Goal: Transaction & Acquisition: Purchase product/service

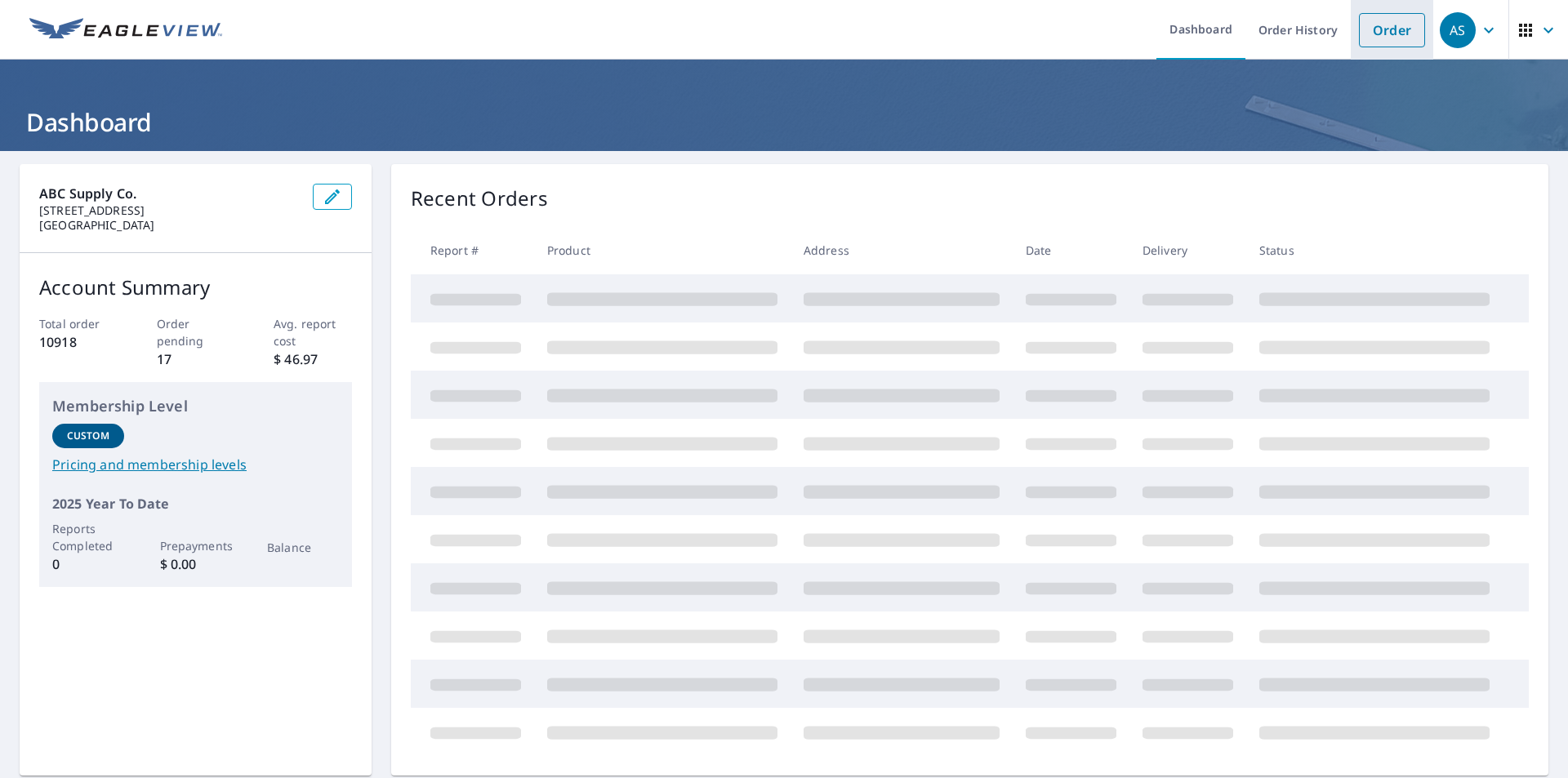
click at [1388, 33] on link "Order" at bounding box center [1392, 30] width 66 height 34
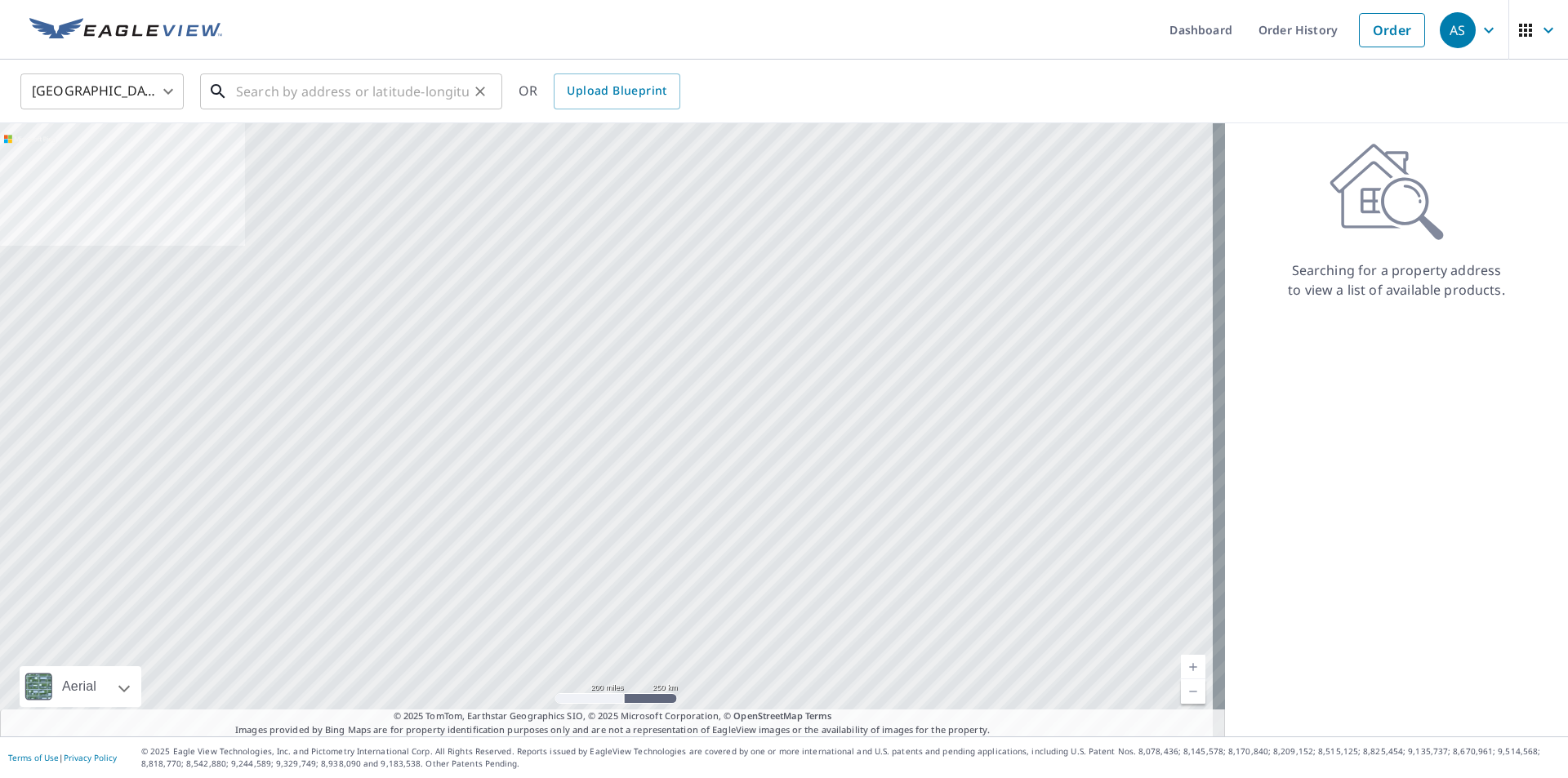
click at [384, 93] on input "text" at bounding box center [353, 91] width 233 height 45
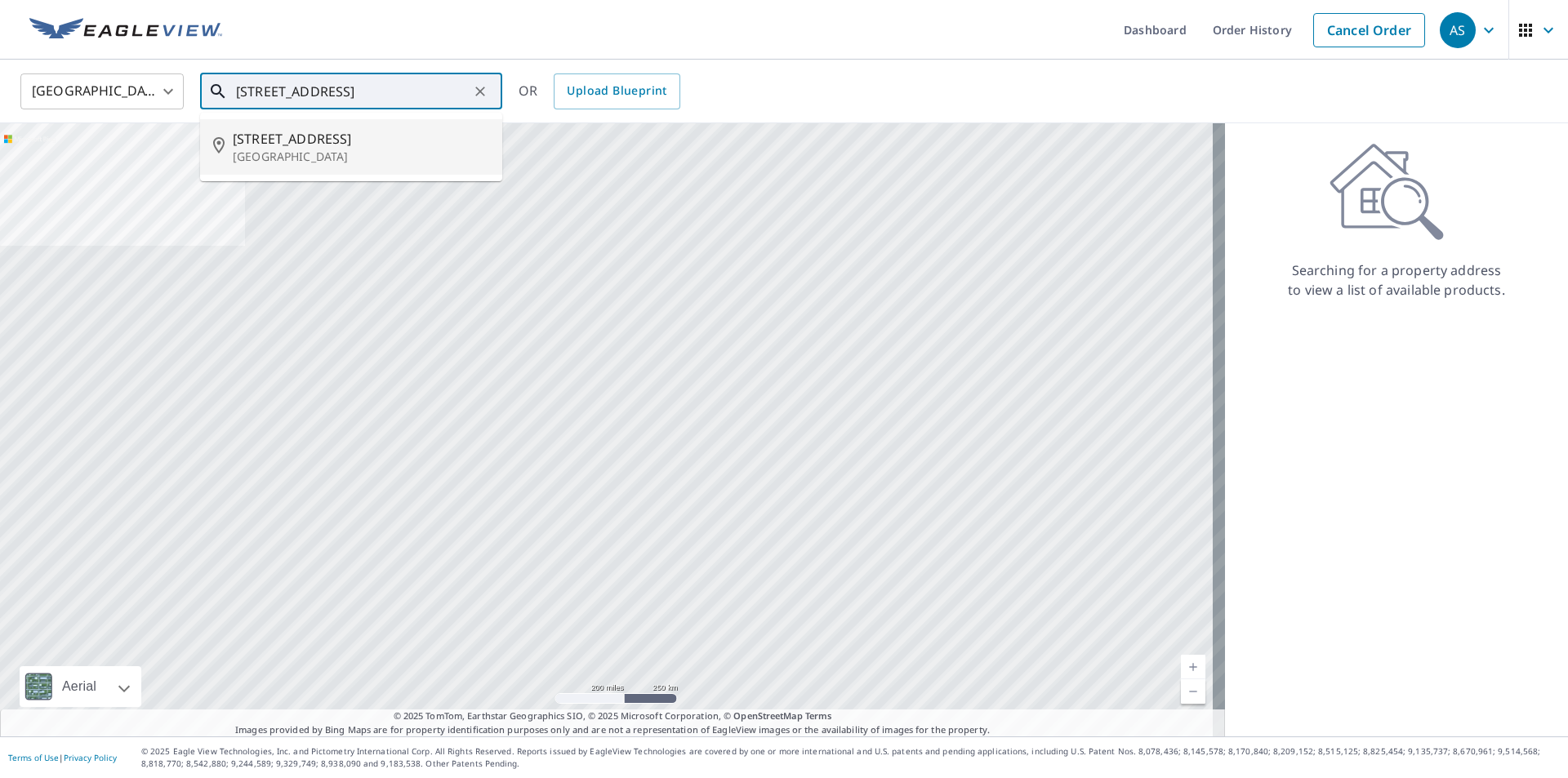
click at [346, 156] on p "[GEOGRAPHIC_DATA]" at bounding box center [361, 157] width 256 height 16
type input "[STREET_ADDRESS][PERSON_NAME]"
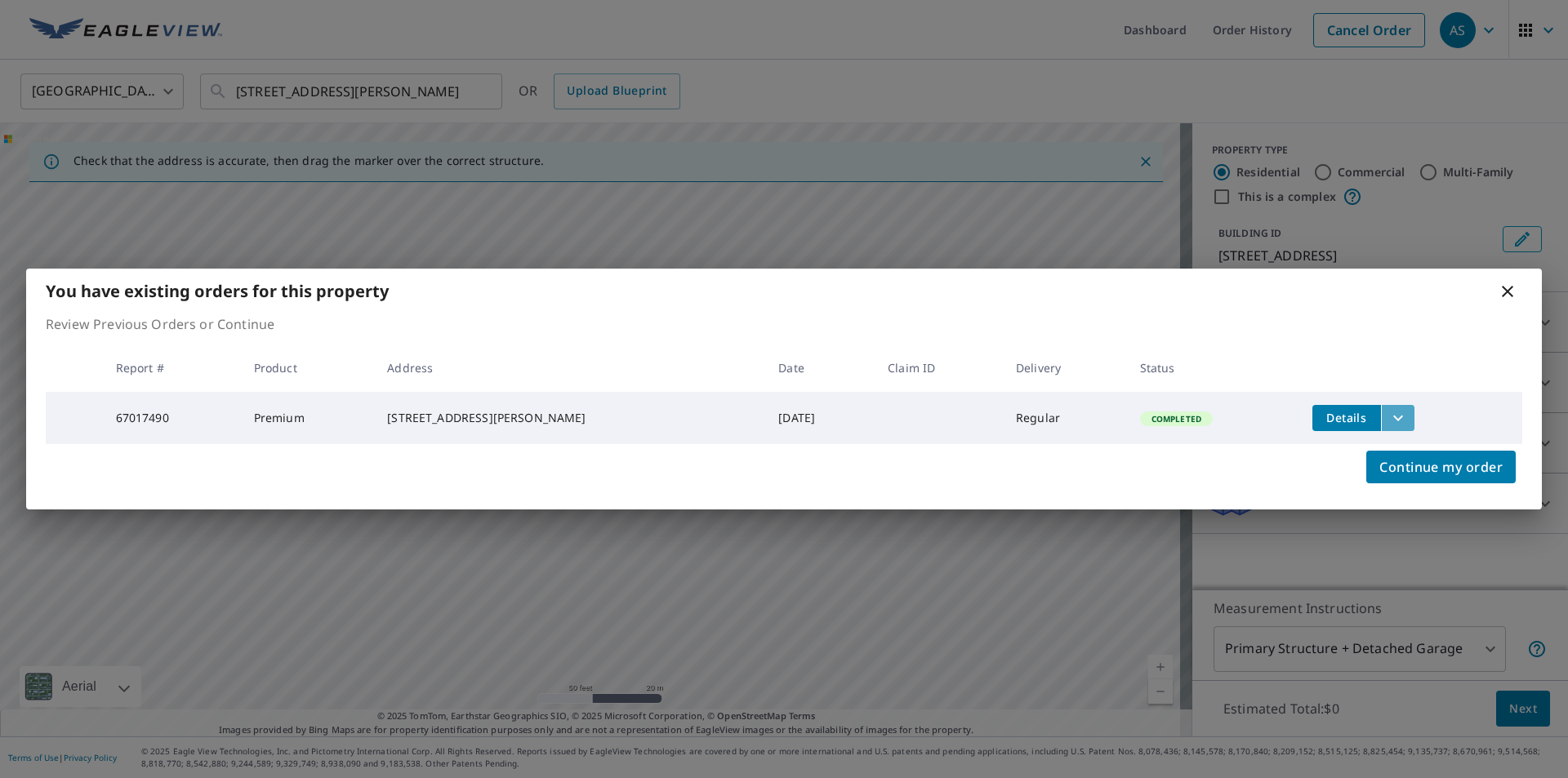
click at [1388, 421] on icon "filesDropdownBtn-67017490" at bounding box center [1398, 418] width 20 height 20
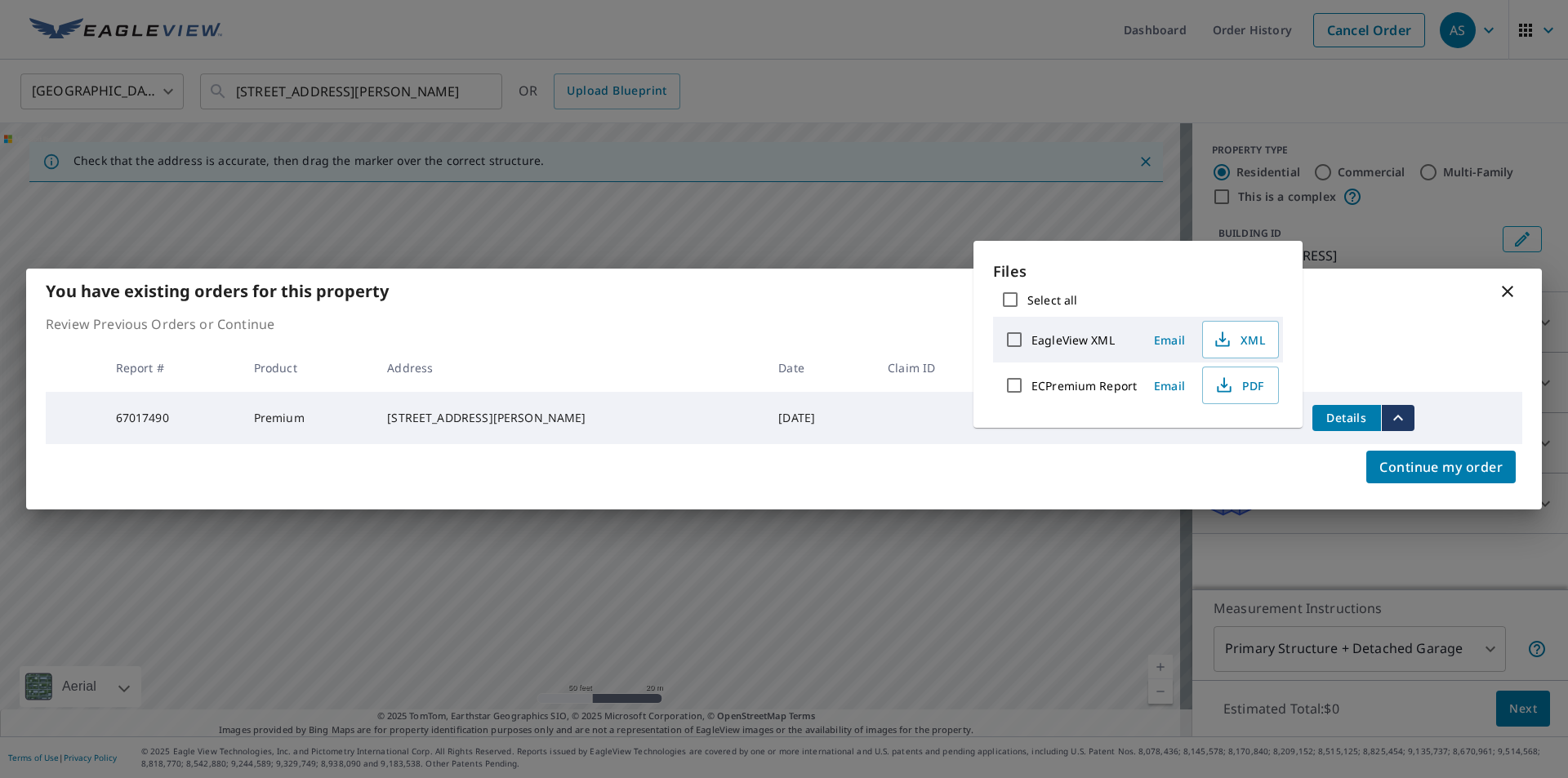
click at [1011, 299] on input "Select all" at bounding box center [1011, 300] width 34 height 34
checkbox input "true"
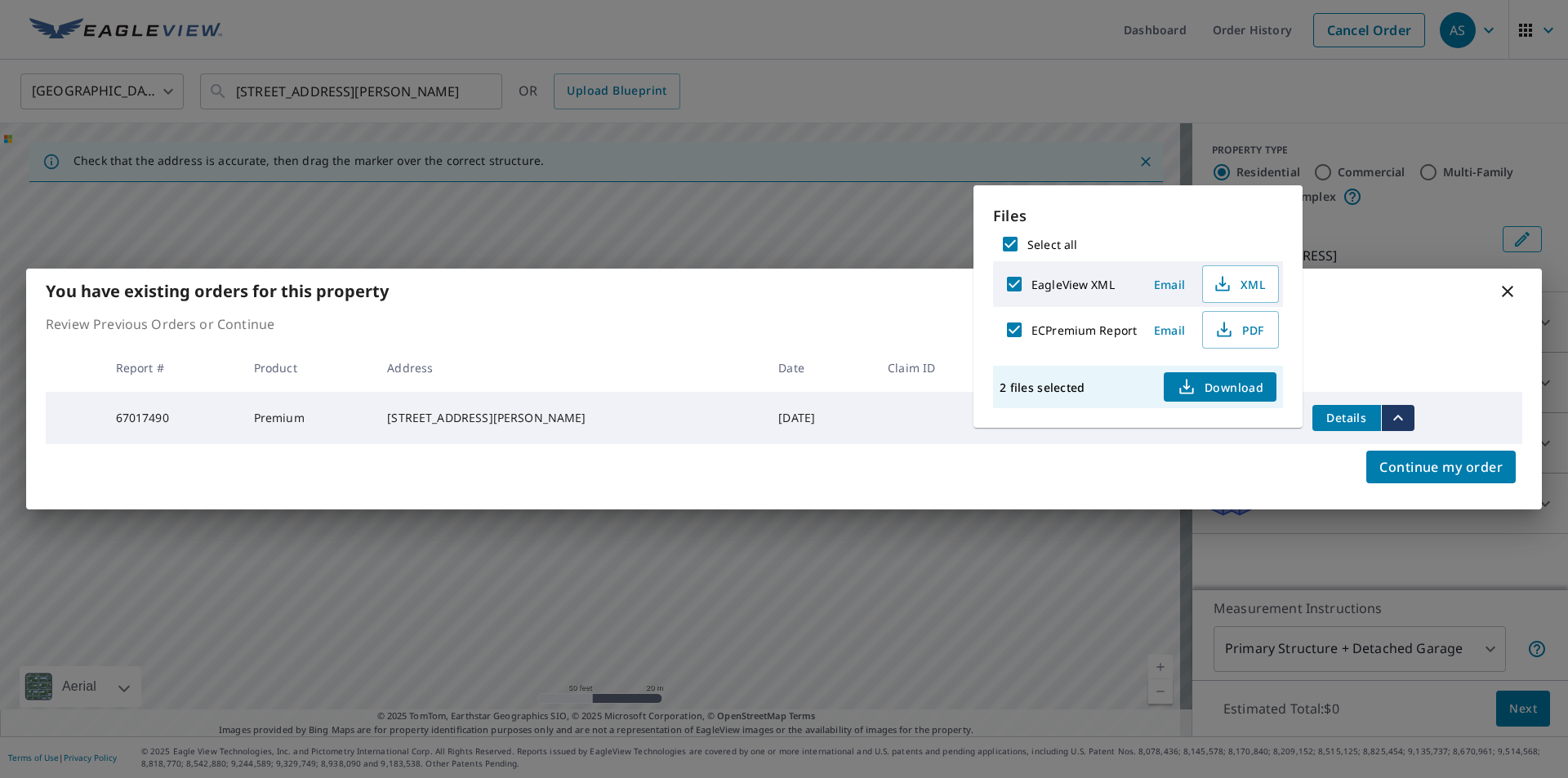
click at [1216, 386] on span "Download" at bounding box center [1219, 387] width 86 height 20
click at [1510, 287] on icon at bounding box center [1507, 291] width 11 height 11
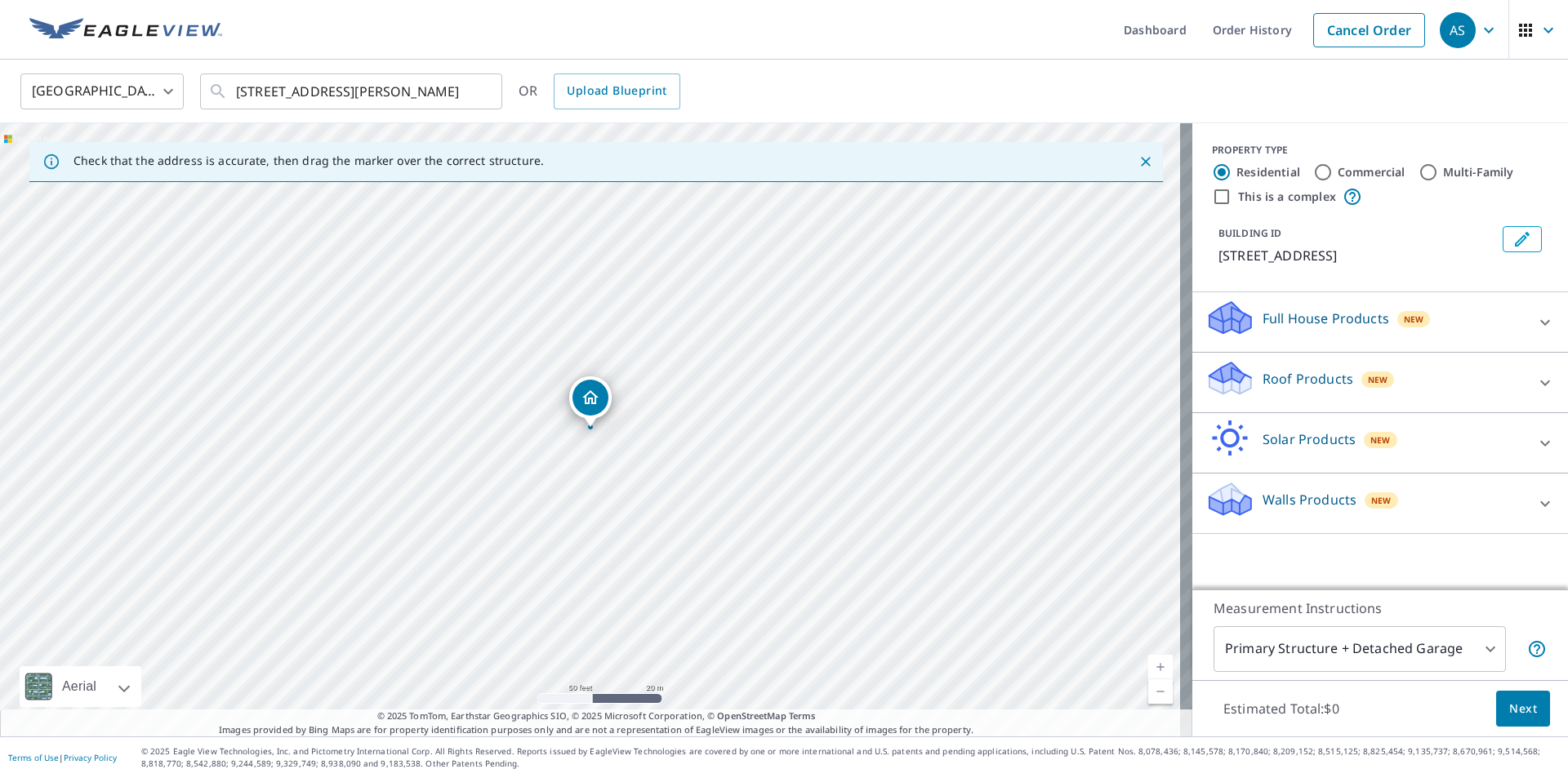
click at [1535, 393] on icon at bounding box center [1545, 383] width 20 height 20
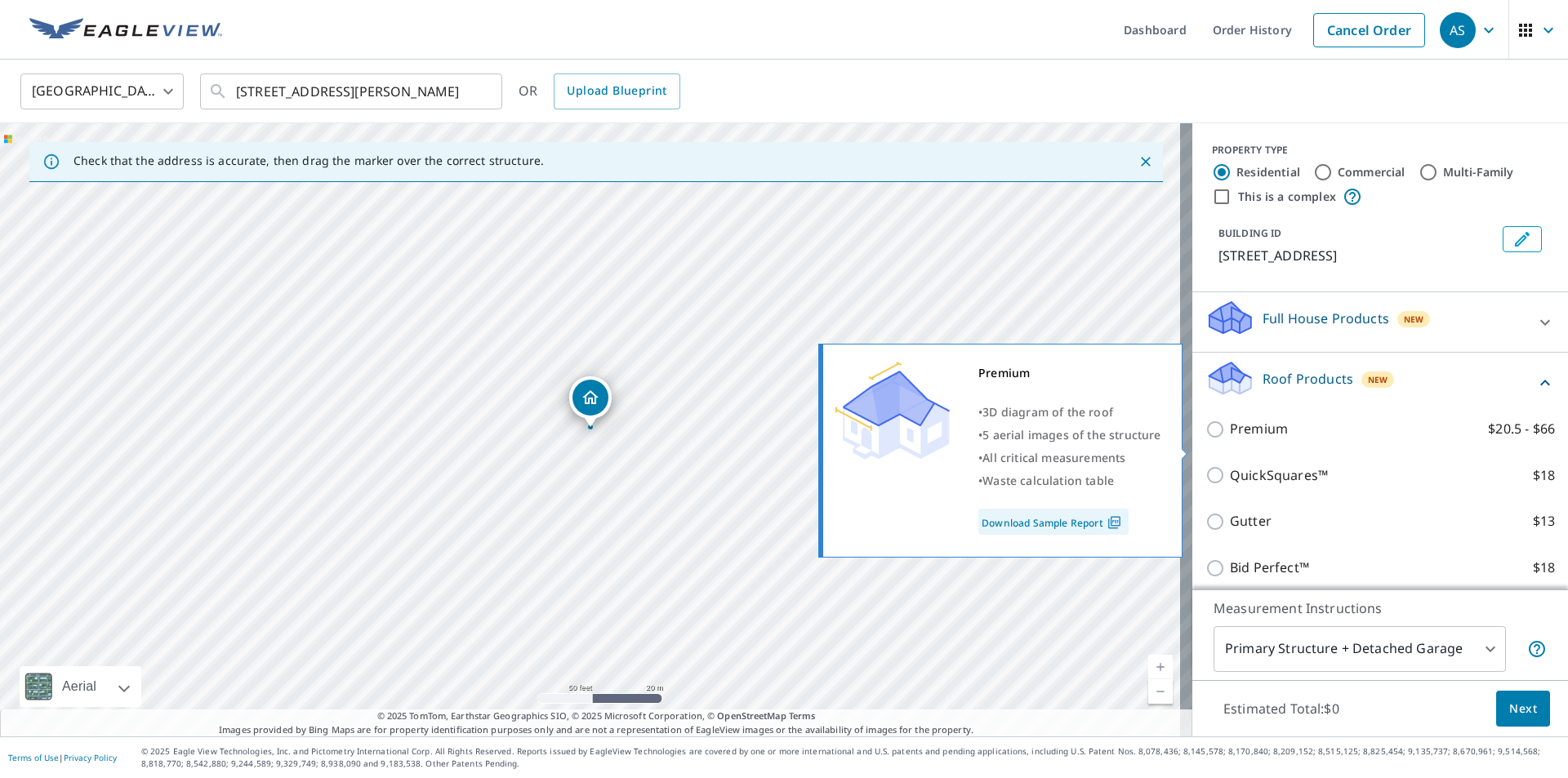
click at [1206, 439] on input "Premium $20.5 - $66" at bounding box center [1218, 429] width 25 height 20
checkbox input "true"
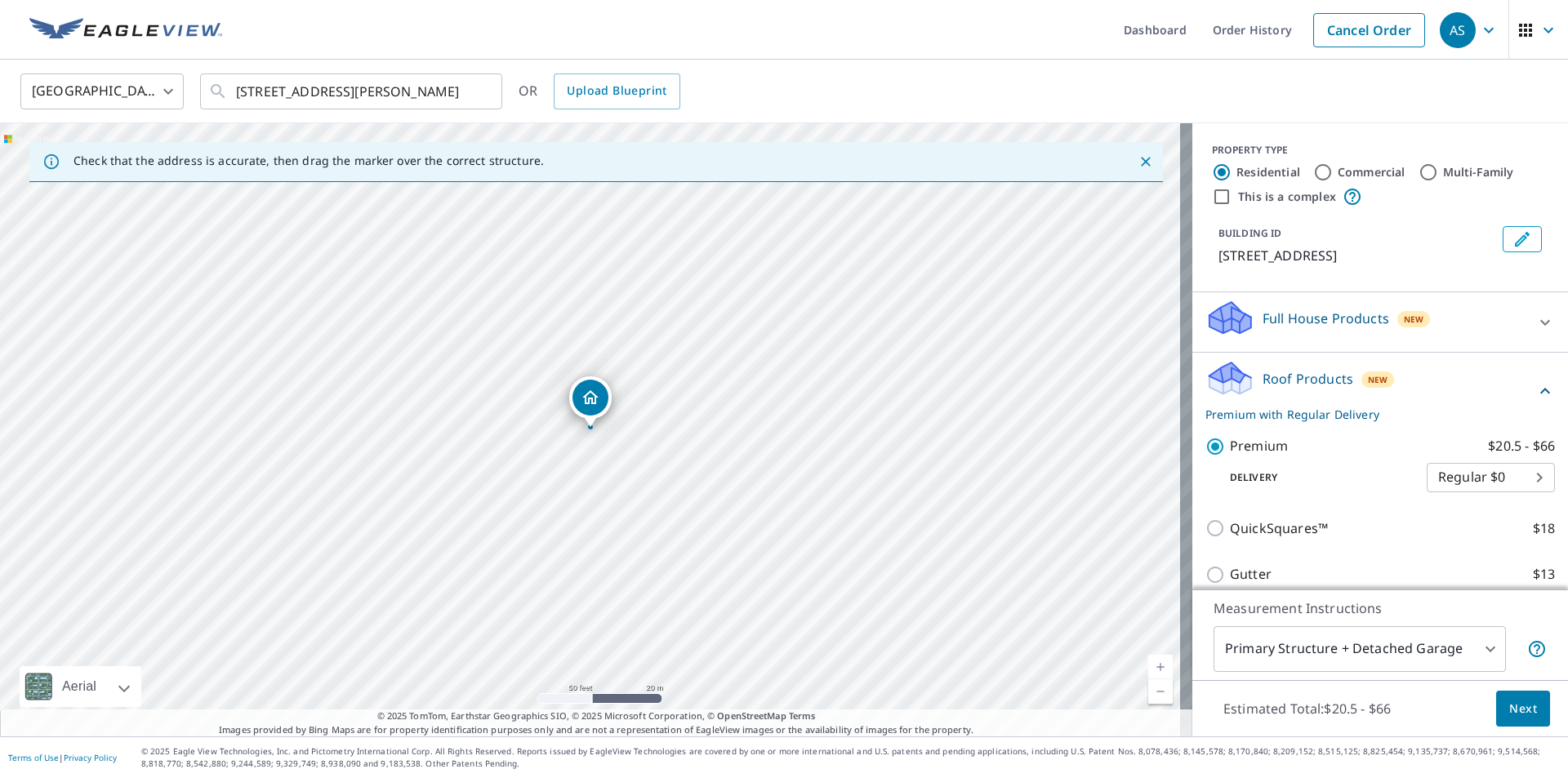
click at [1510, 715] on span "Next" at bounding box center [1523, 709] width 27 height 21
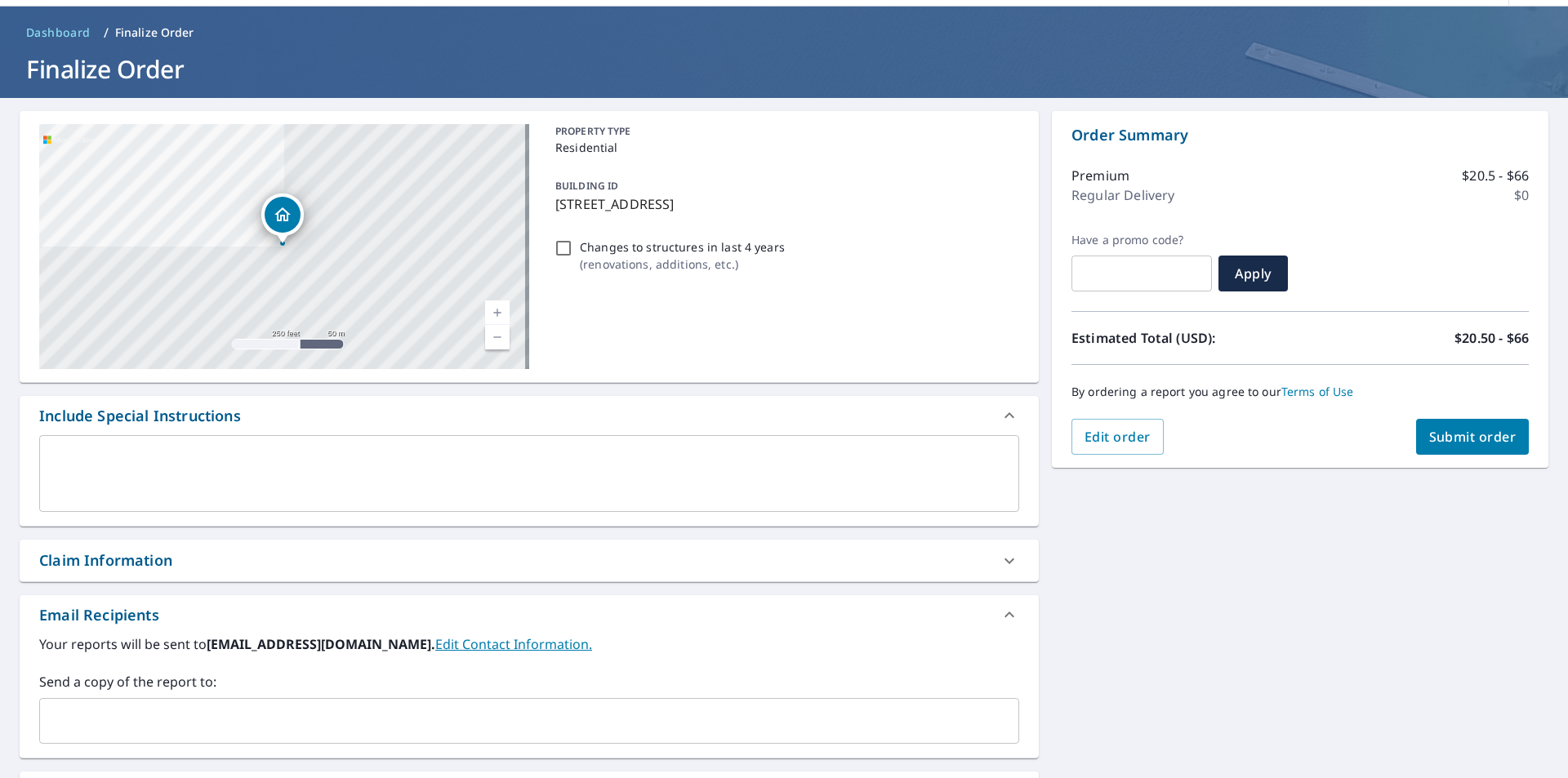
scroll to position [81, 0]
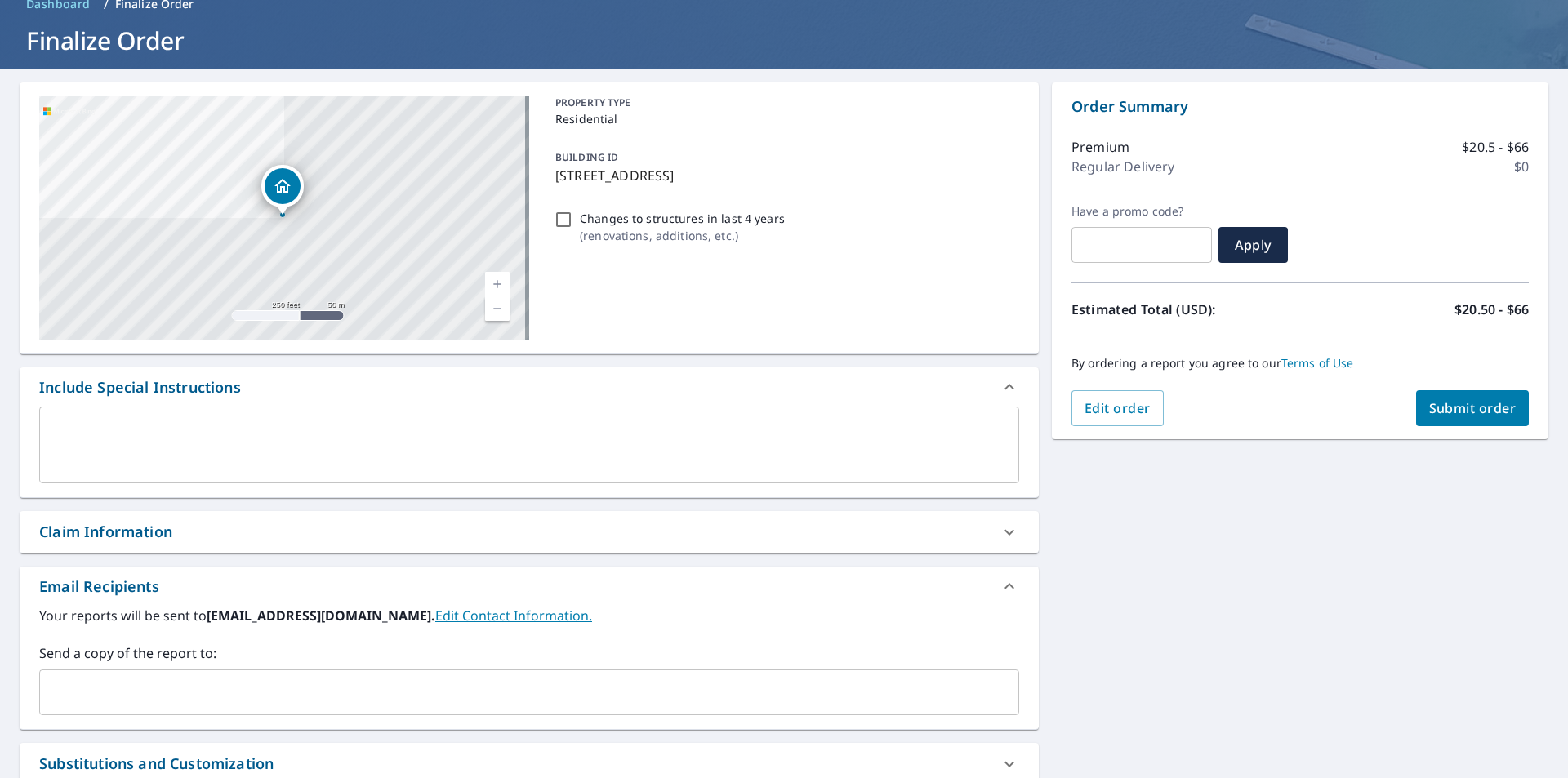
click at [230, 531] on div "Claim Information" at bounding box center [515, 532] width 951 height 22
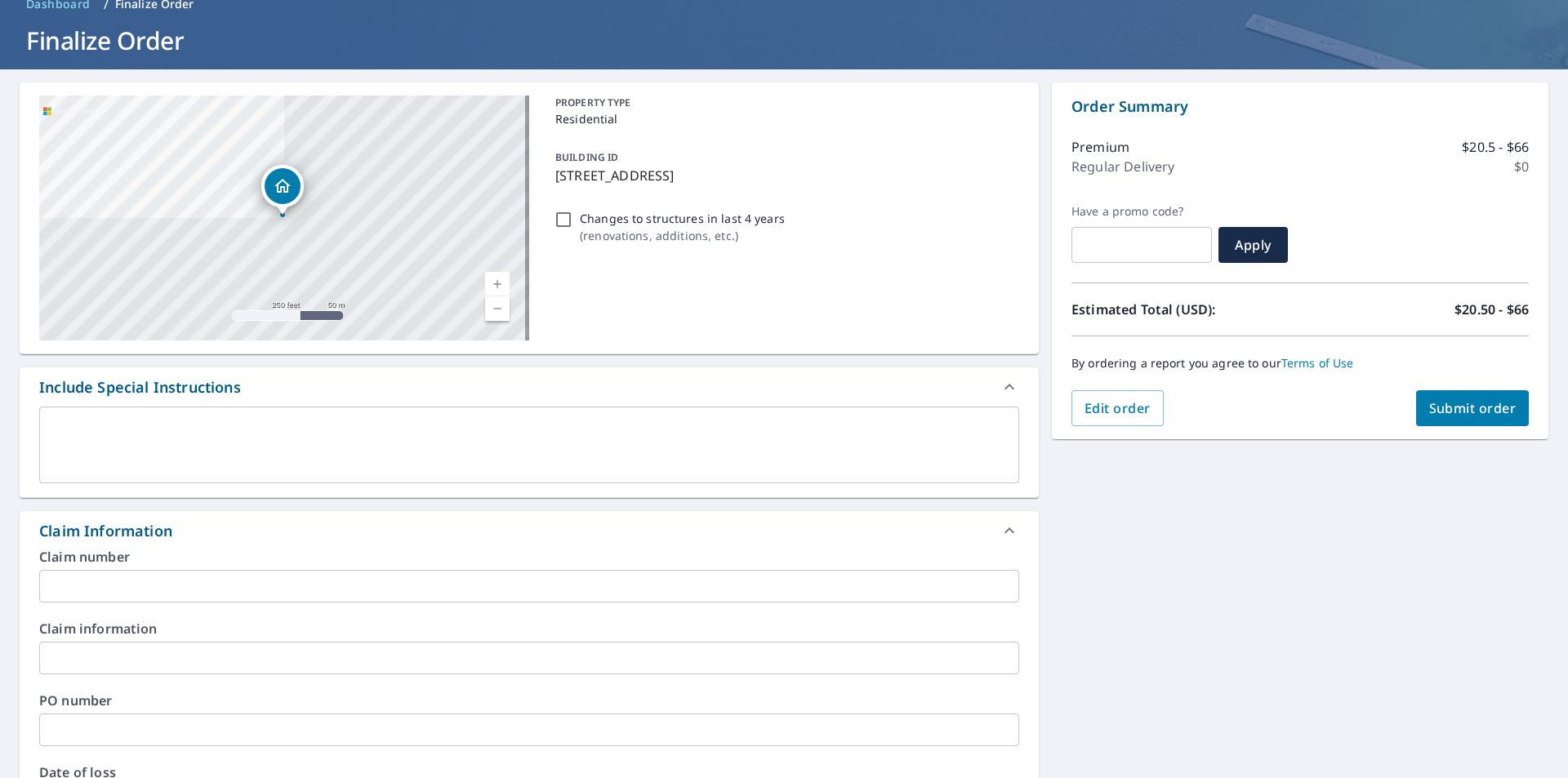
click at [179, 658] on input "text" at bounding box center [529, 658] width 980 height 33
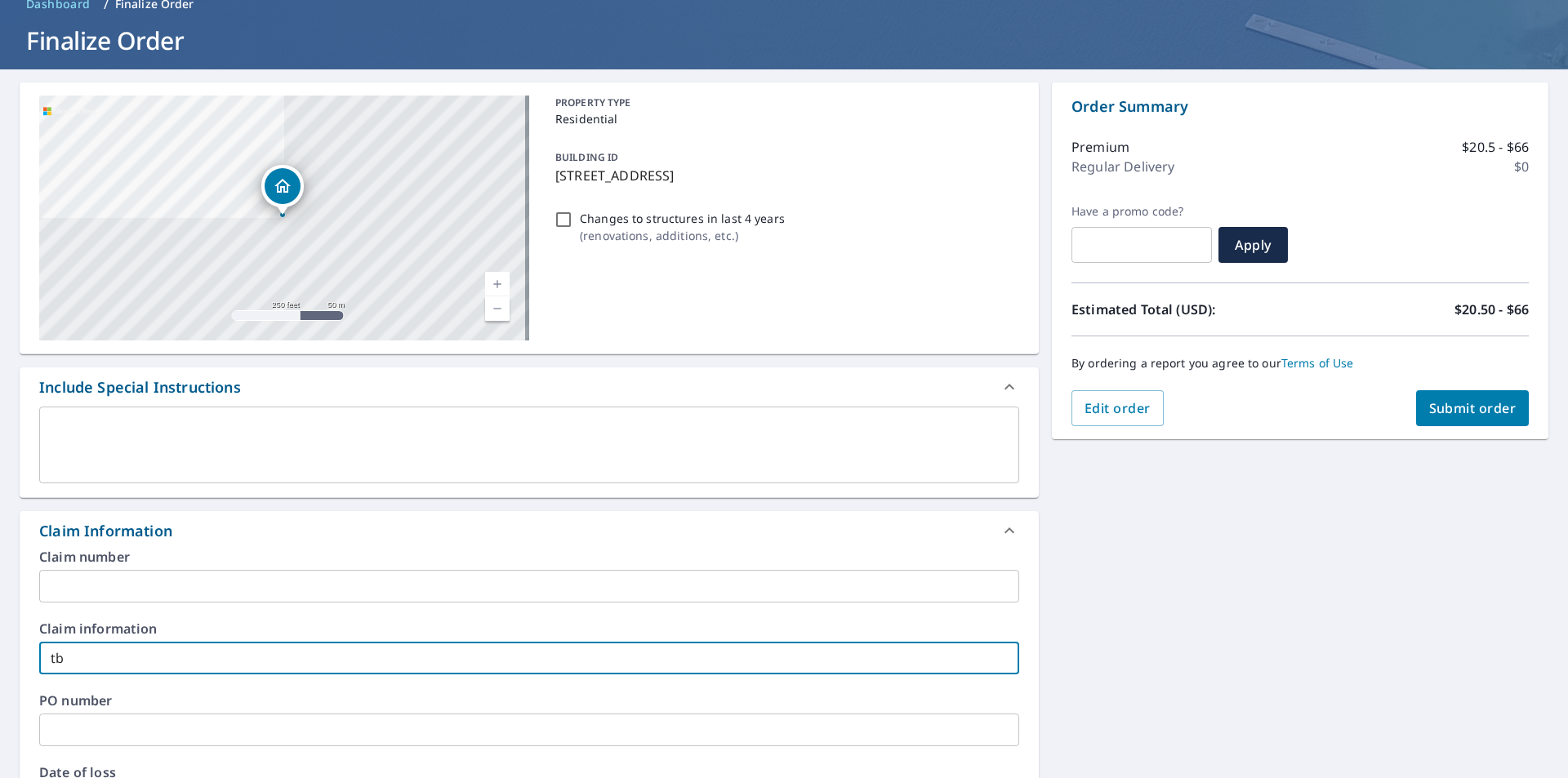
drag, startPoint x: 139, startPoint y: 653, endPoint x: 588, endPoint y: 622, distance: 450.1
click at [0, 640] on div "[STREET_ADDRESS] Aerial Road A standard road map Aerial A detailed look from ab…" at bounding box center [784, 668] width 1568 height 1197
type input "Horizon"
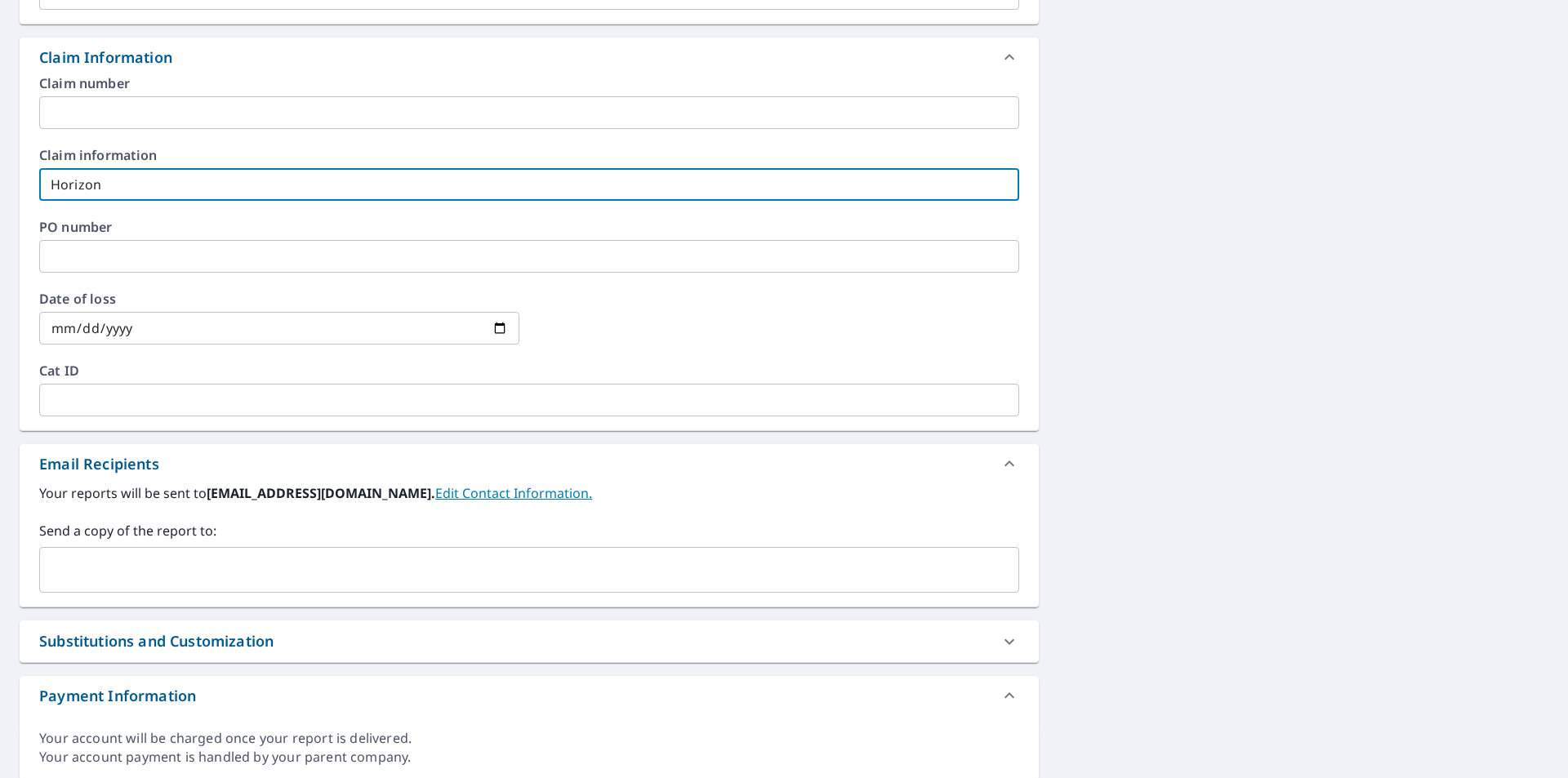
scroll to position [572, 0]
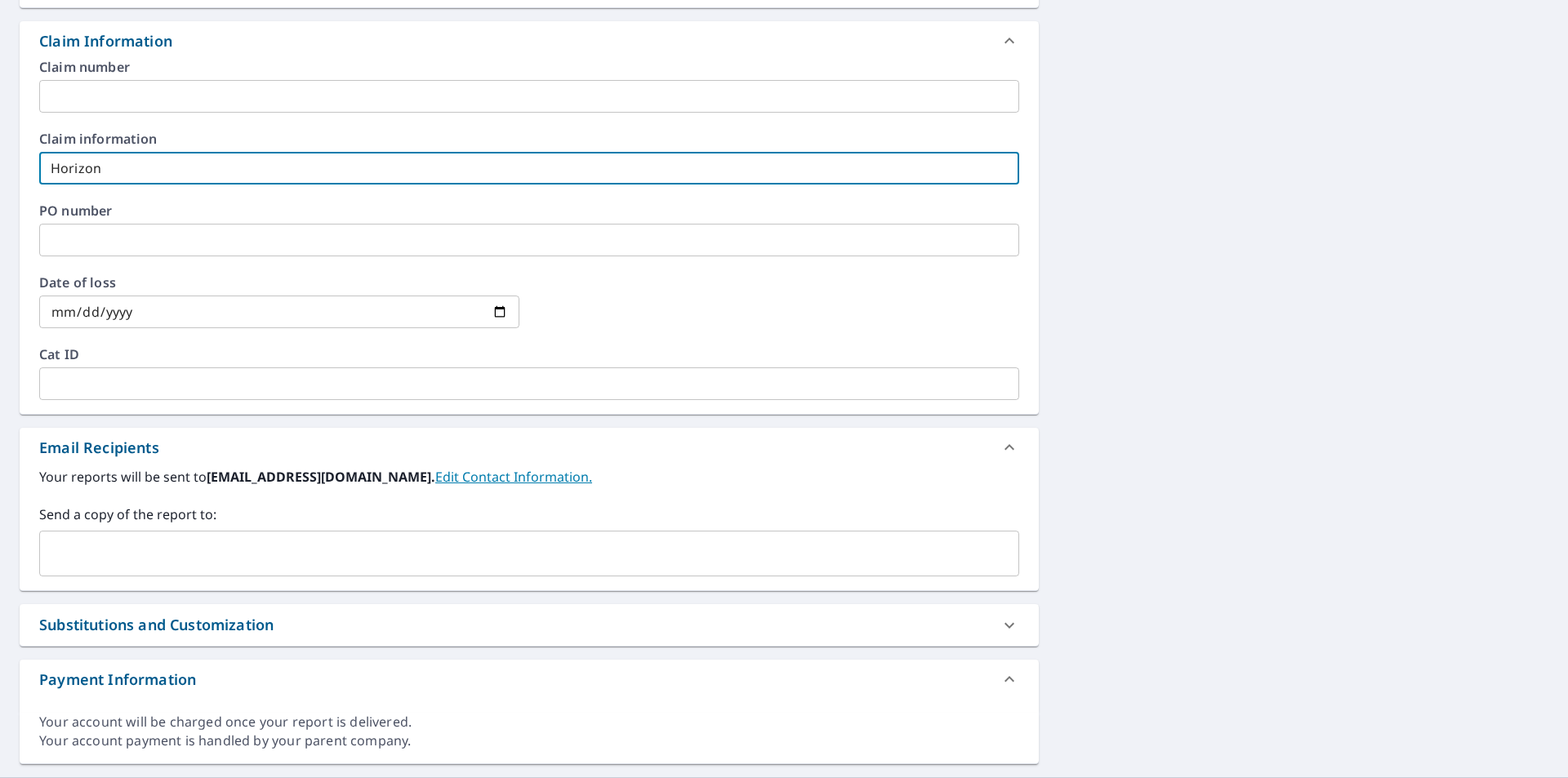
click at [110, 558] on input "text" at bounding box center [516, 554] width 941 height 31
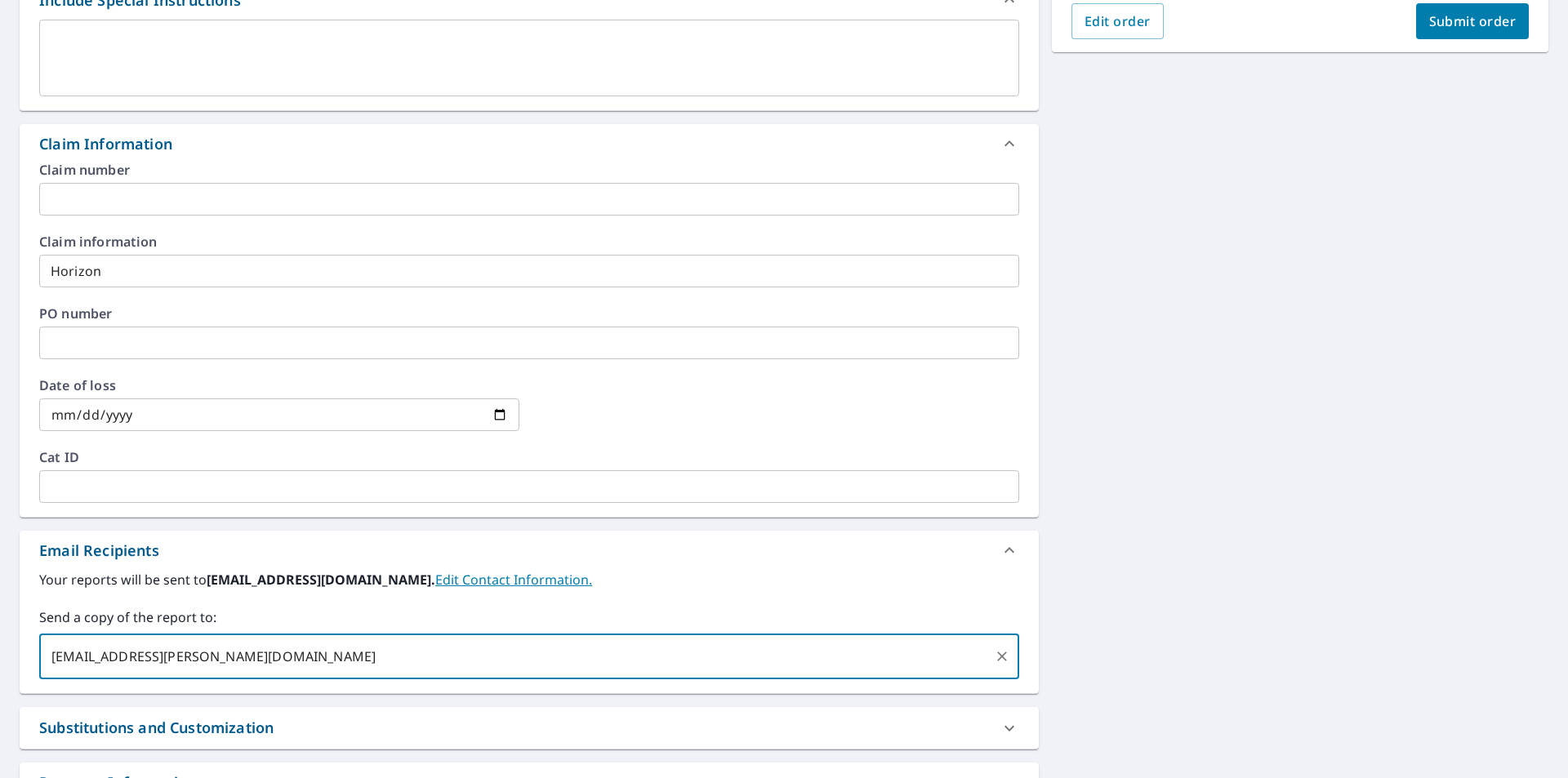
scroll to position [245, 0]
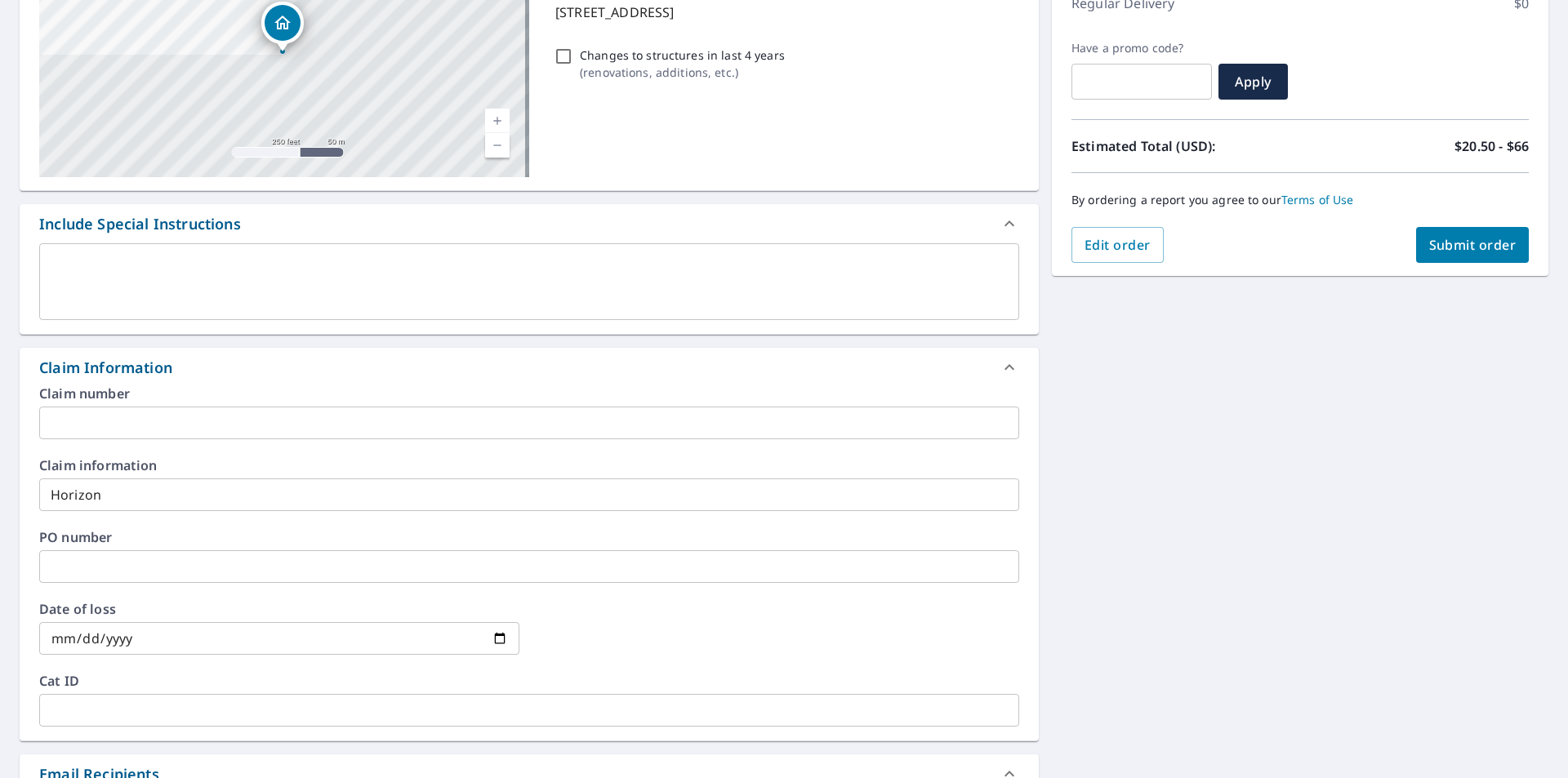
type input "[EMAIL_ADDRESS][PERSON_NAME][DOMAIN_NAME]"
click at [1434, 247] on span "Submit order" at bounding box center [1473, 245] width 87 height 18
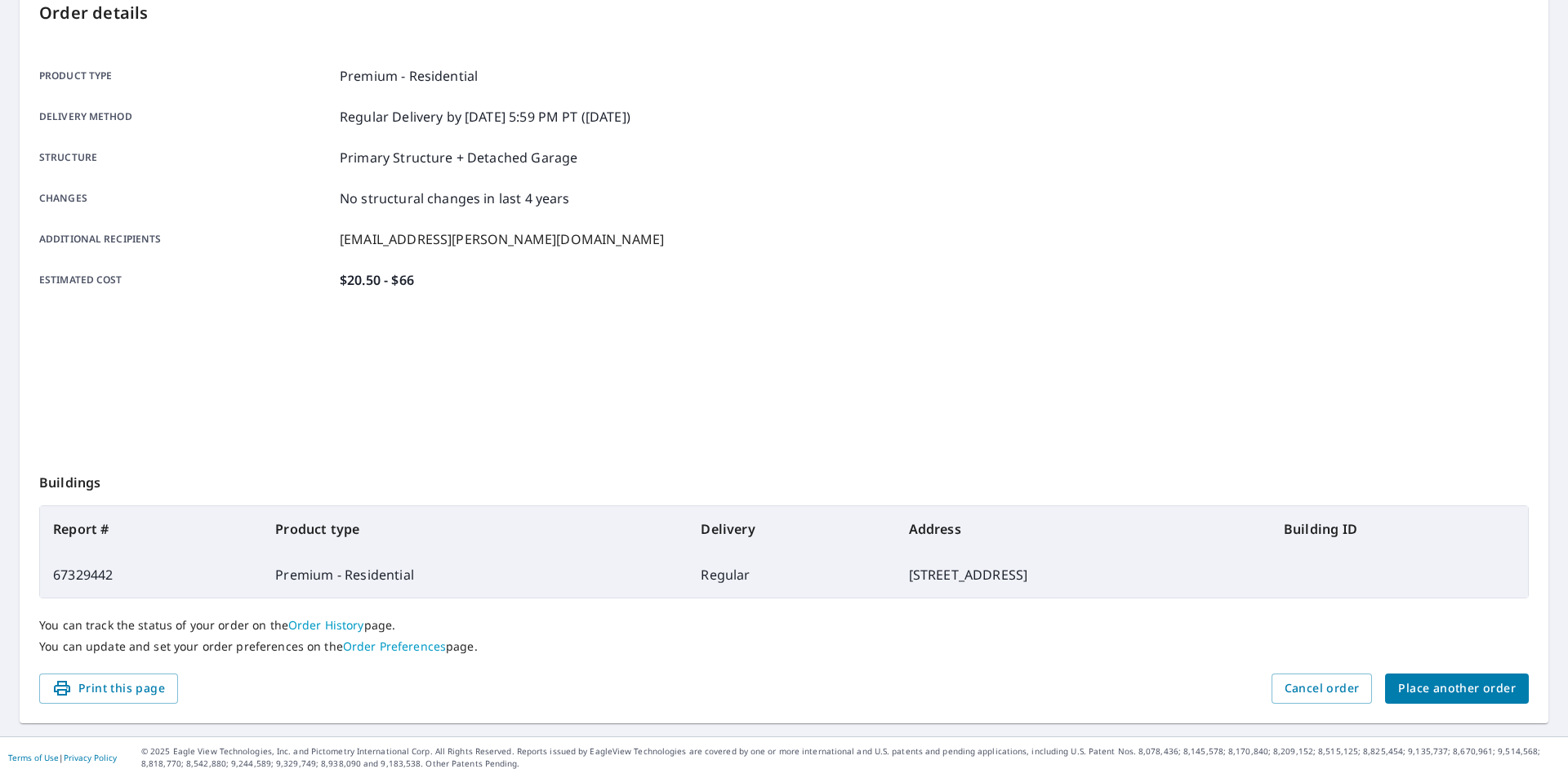
scroll to position [183, 0]
